Goal: Use online tool/utility: Utilize a website feature to perform a specific function

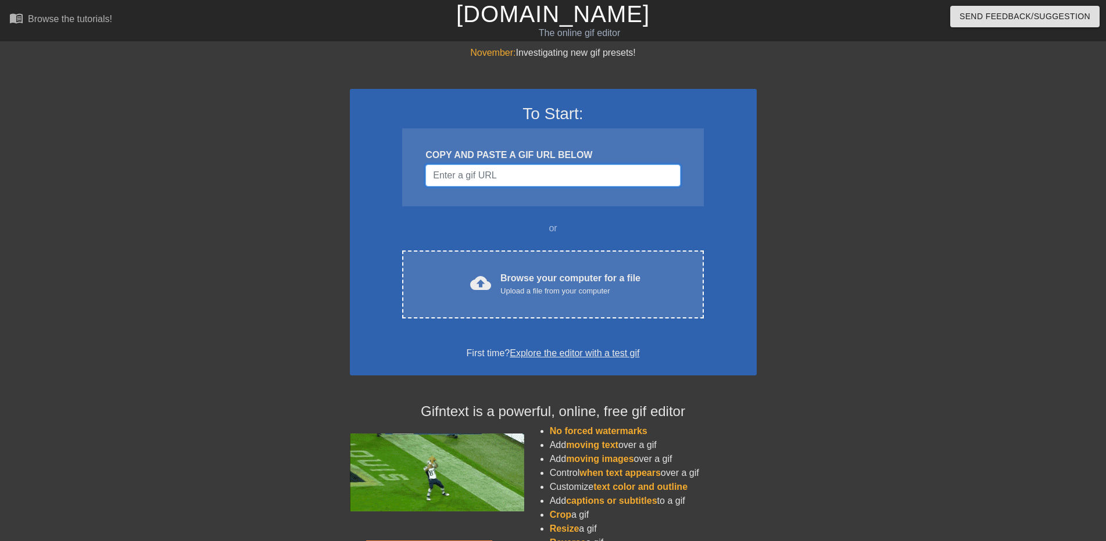
click at [482, 169] on input "Username" at bounding box center [552, 175] width 255 height 22
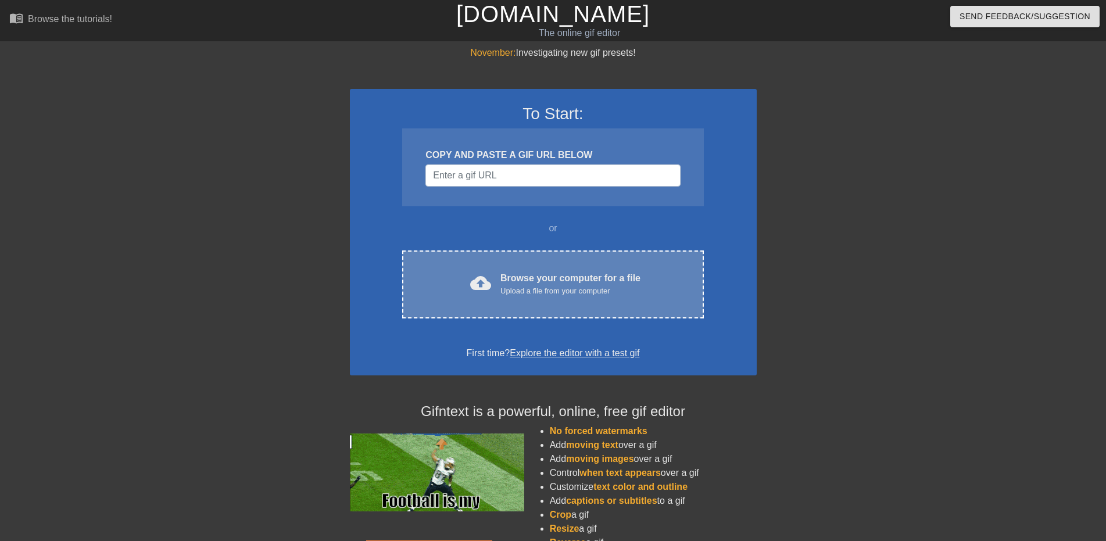
click at [575, 277] on div "Browse your computer for a file Upload a file from your computer" at bounding box center [570, 284] width 140 height 26
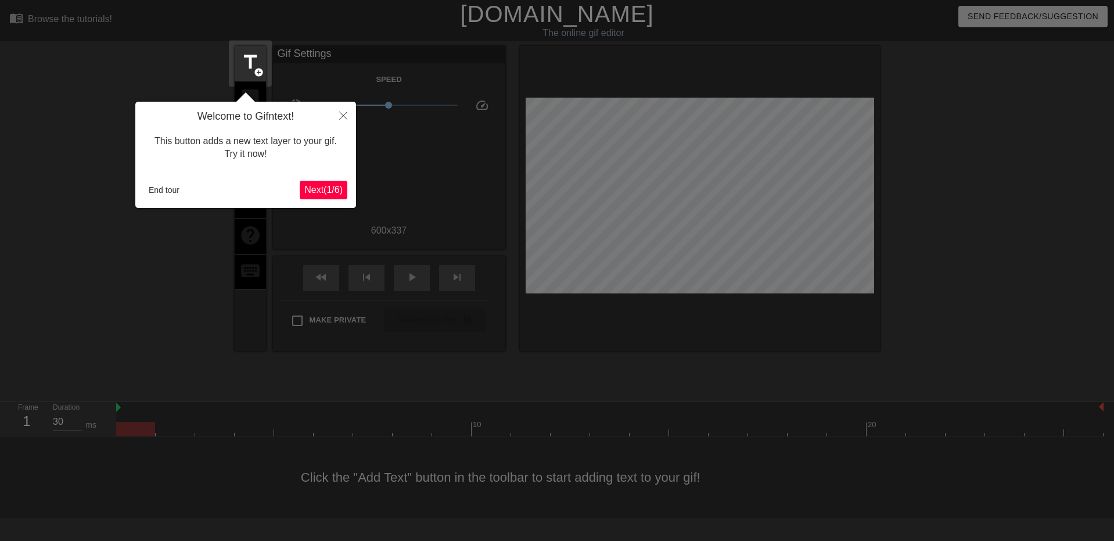
click at [318, 185] on span "Next ( 1 / 6 )" at bounding box center [323, 190] width 38 height 10
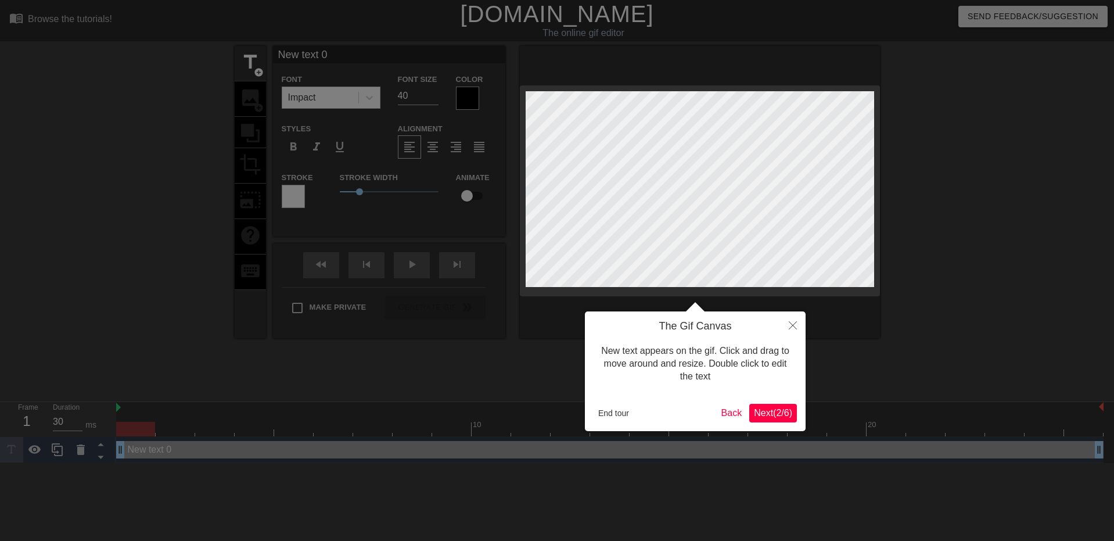
click at [318, 185] on div at bounding box center [557, 270] width 1114 height 541
click at [782, 416] on span "Next ( 2 / 6 )" at bounding box center [773, 413] width 38 height 10
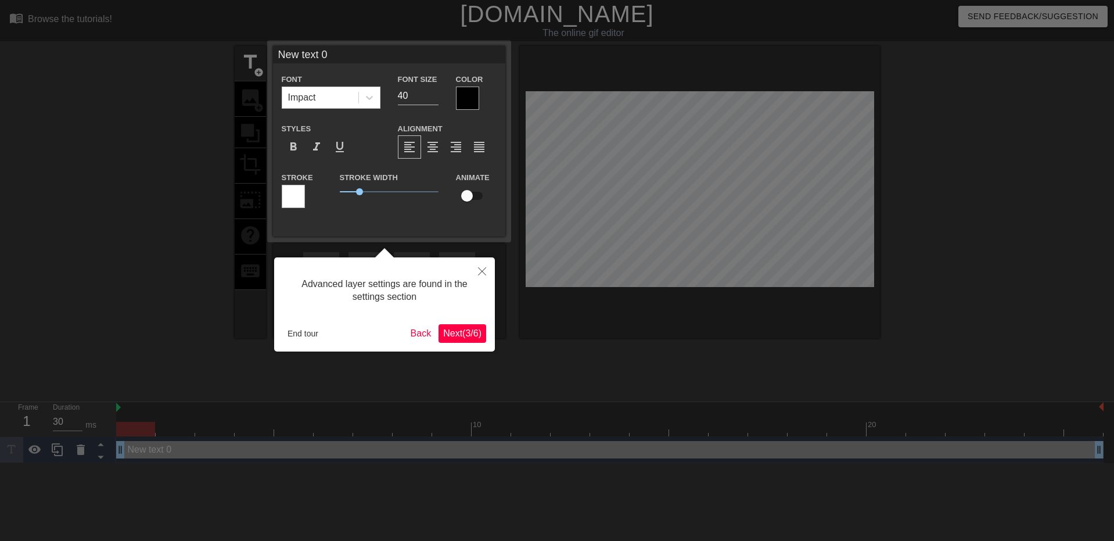
click at [464, 331] on span "Next ( 3 / 6 )" at bounding box center [462, 333] width 38 height 10
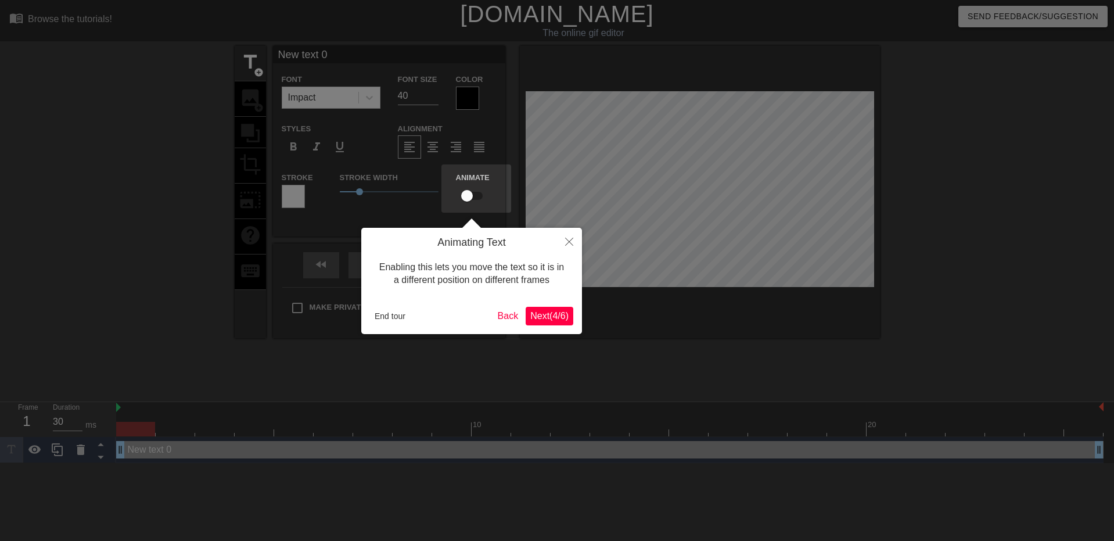
click at [540, 328] on div "Animating Text Enabling this lets you move the text so it is in a different pos…" at bounding box center [471, 281] width 221 height 106
click at [546, 319] on span "Next ( 4 / 6 )" at bounding box center [550, 316] width 38 height 10
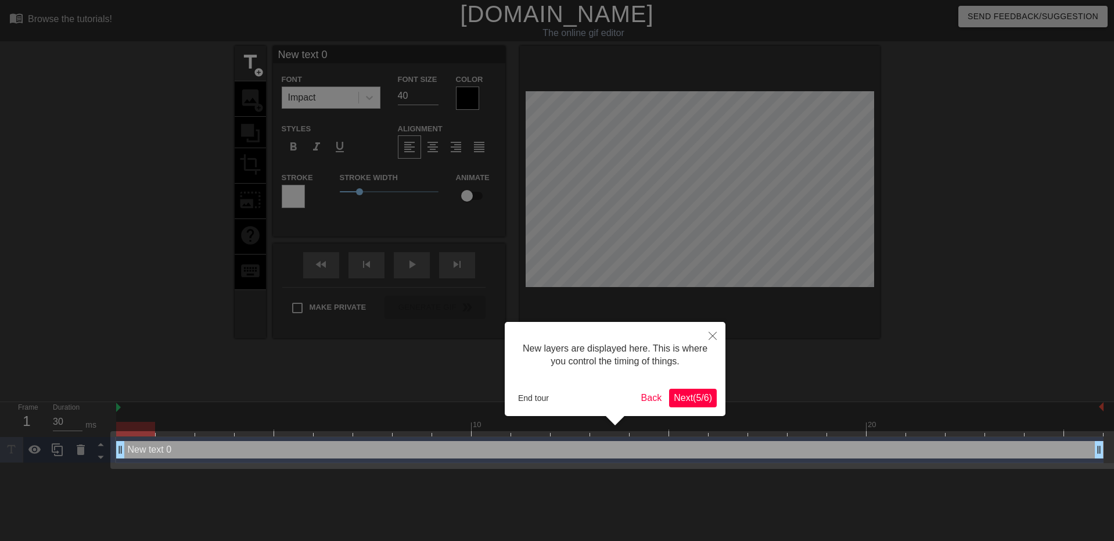
click at [696, 408] on div "New layers are displayed here. This is where you control the timing of things. …" at bounding box center [615, 369] width 221 height 94
click at [696, 397] on span "Next ( 5 / 6 )" at bounding box center [693, 398] width 38 height 10
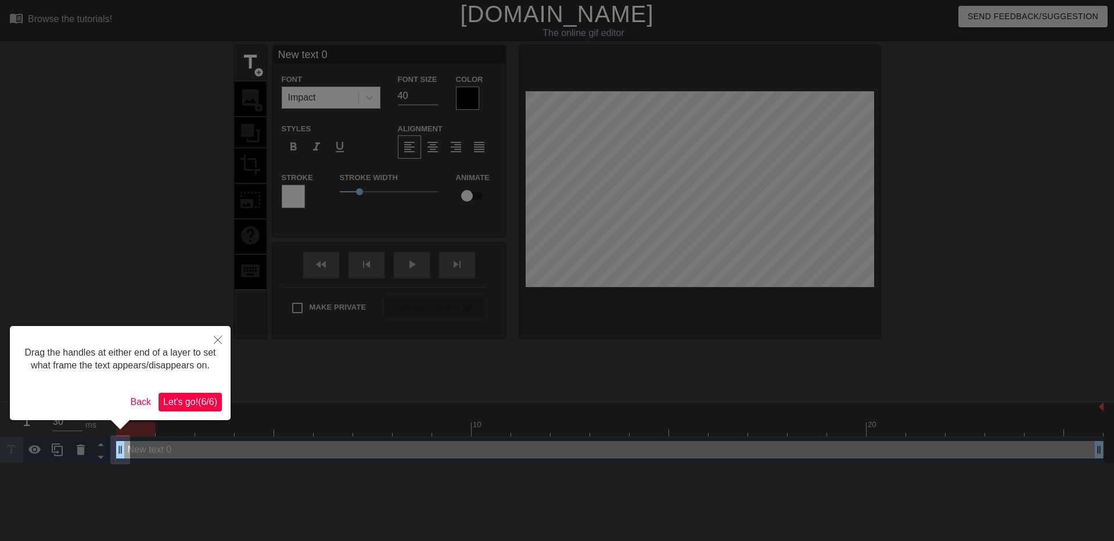
click at [215, 398] on span "Let's go! ( 6 / 6 )" at bounding box center [190, 402] width 54 height 10
